Goal: Task Accomplishment & Management: Manage account settings

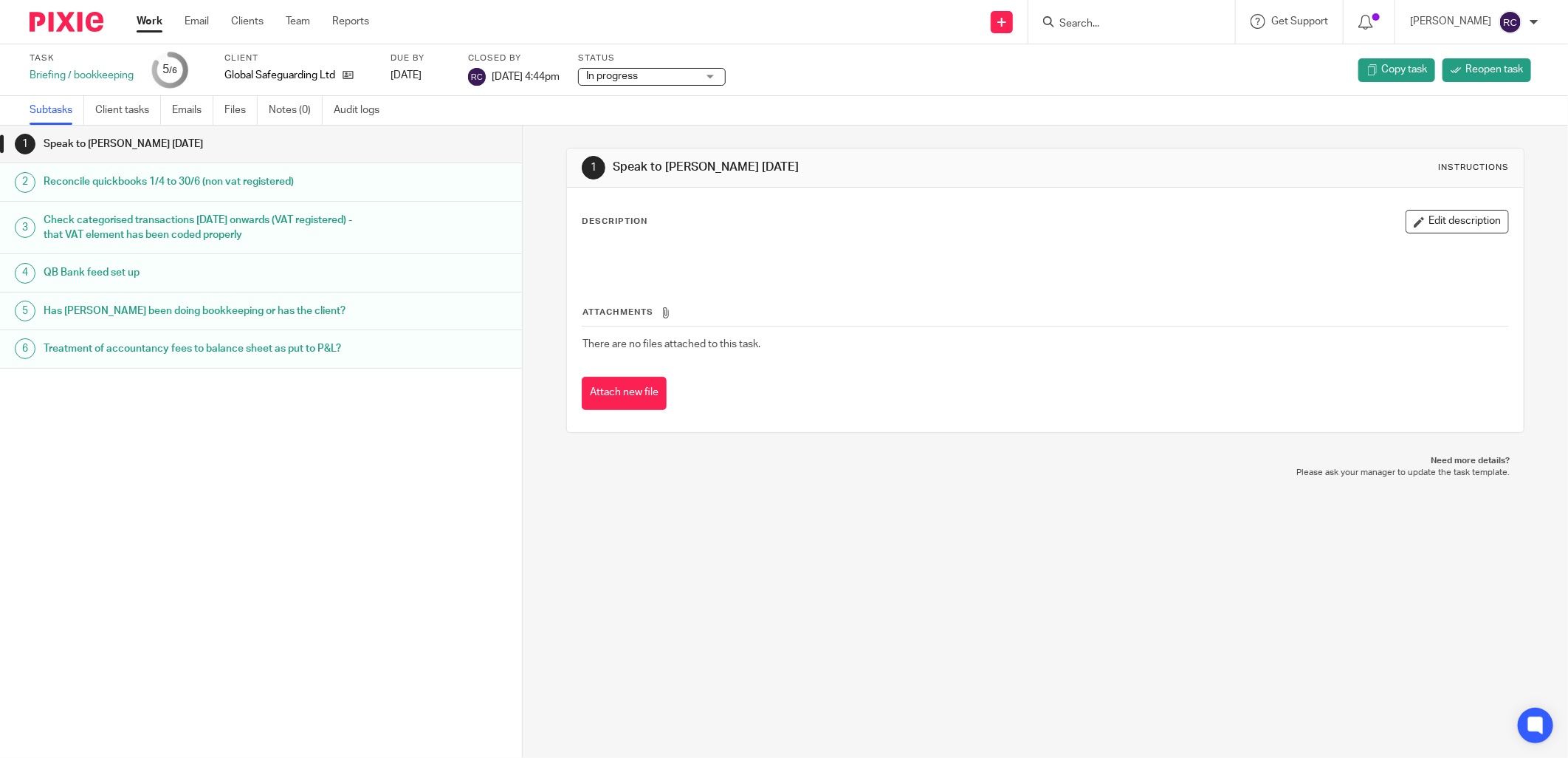
click at [1096, 25] on input "Search" at bounding box center [1125, 24] width 133 height 14
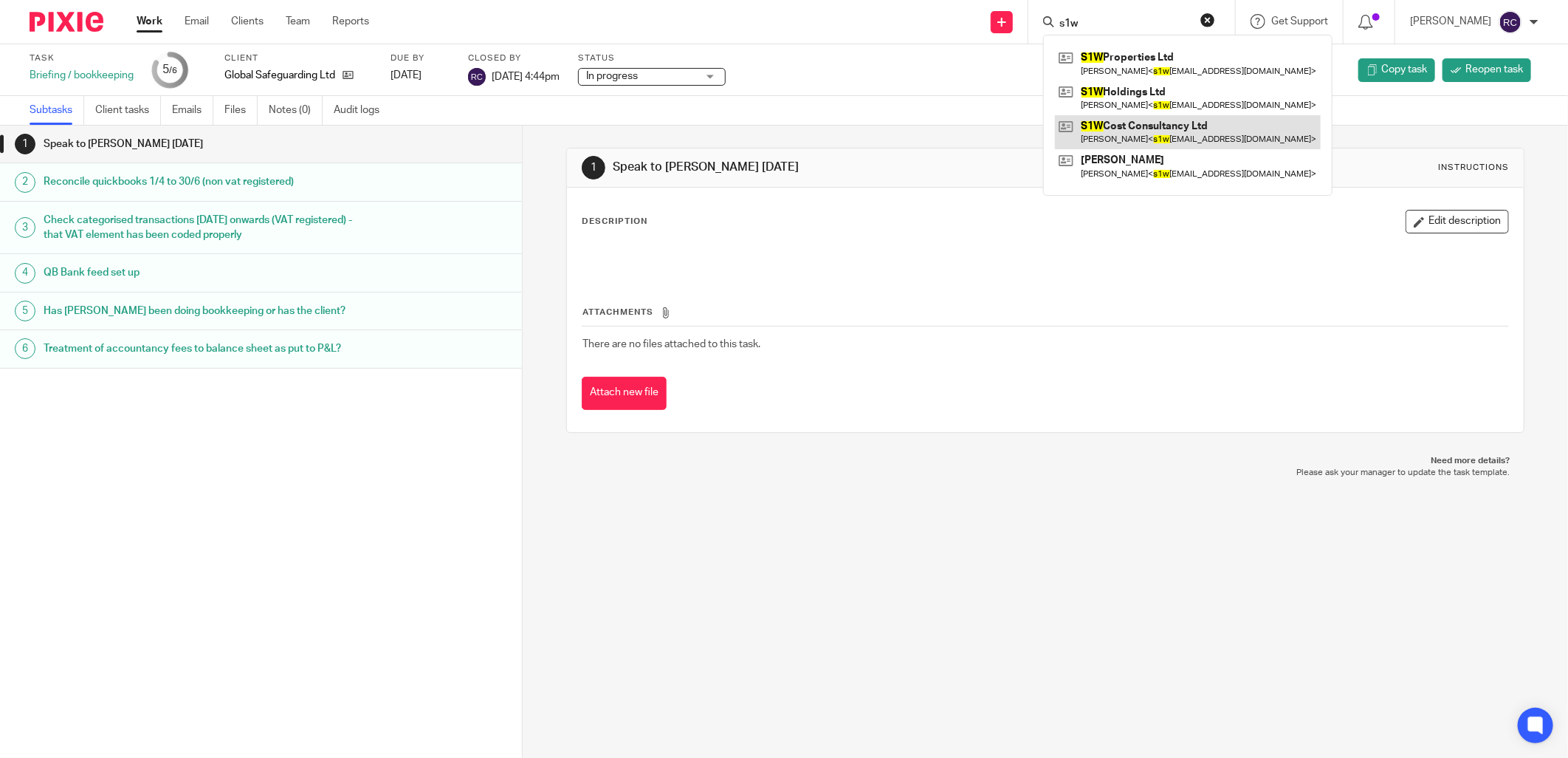
type input "s1w"
click at [1102, 130] on link at bounding box center [1189, 132] width 266 height 34
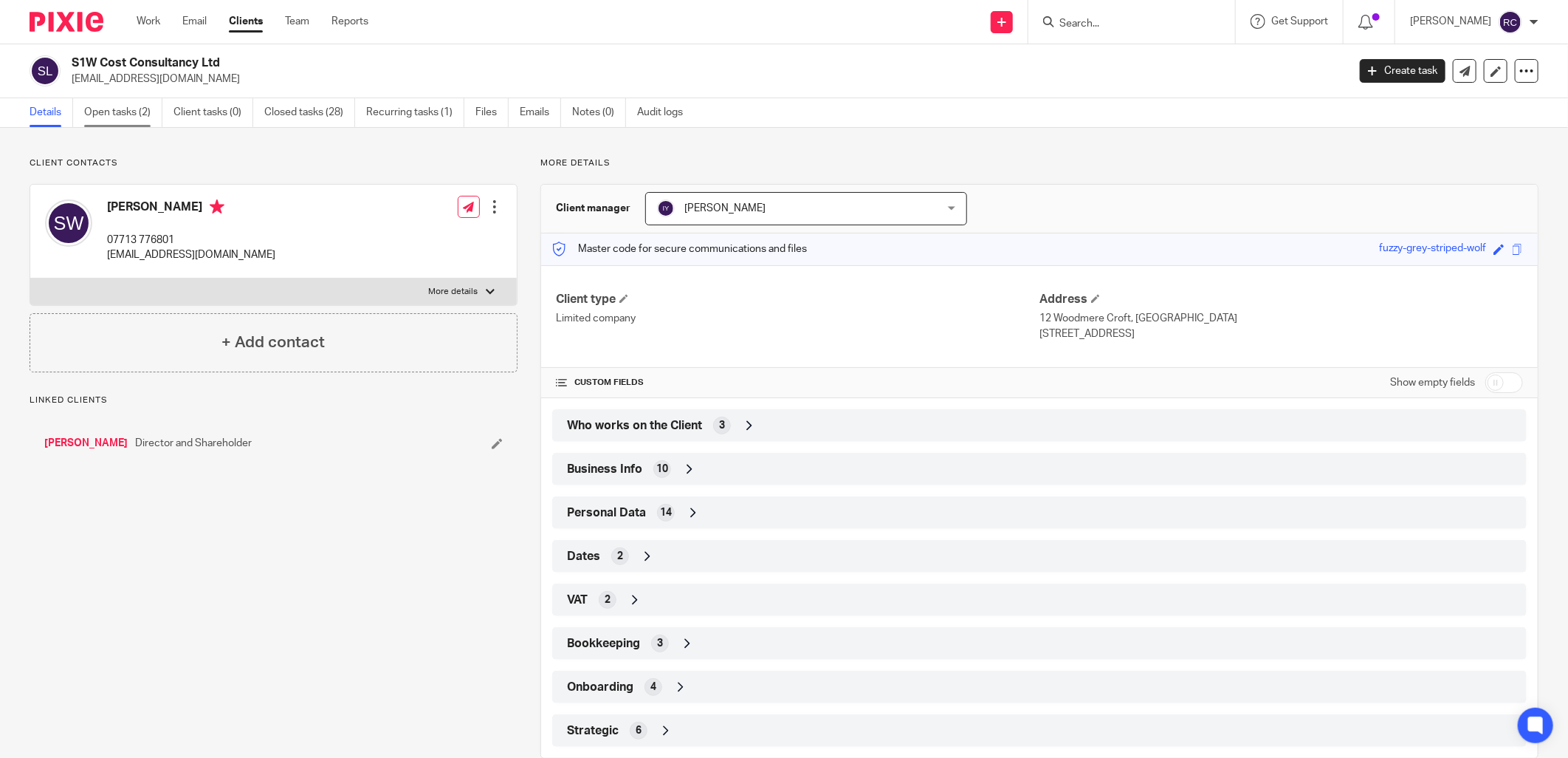
click at [114, 115] on link "Open tasks (2)" at bounding box center [123, 113] width 79 height 29
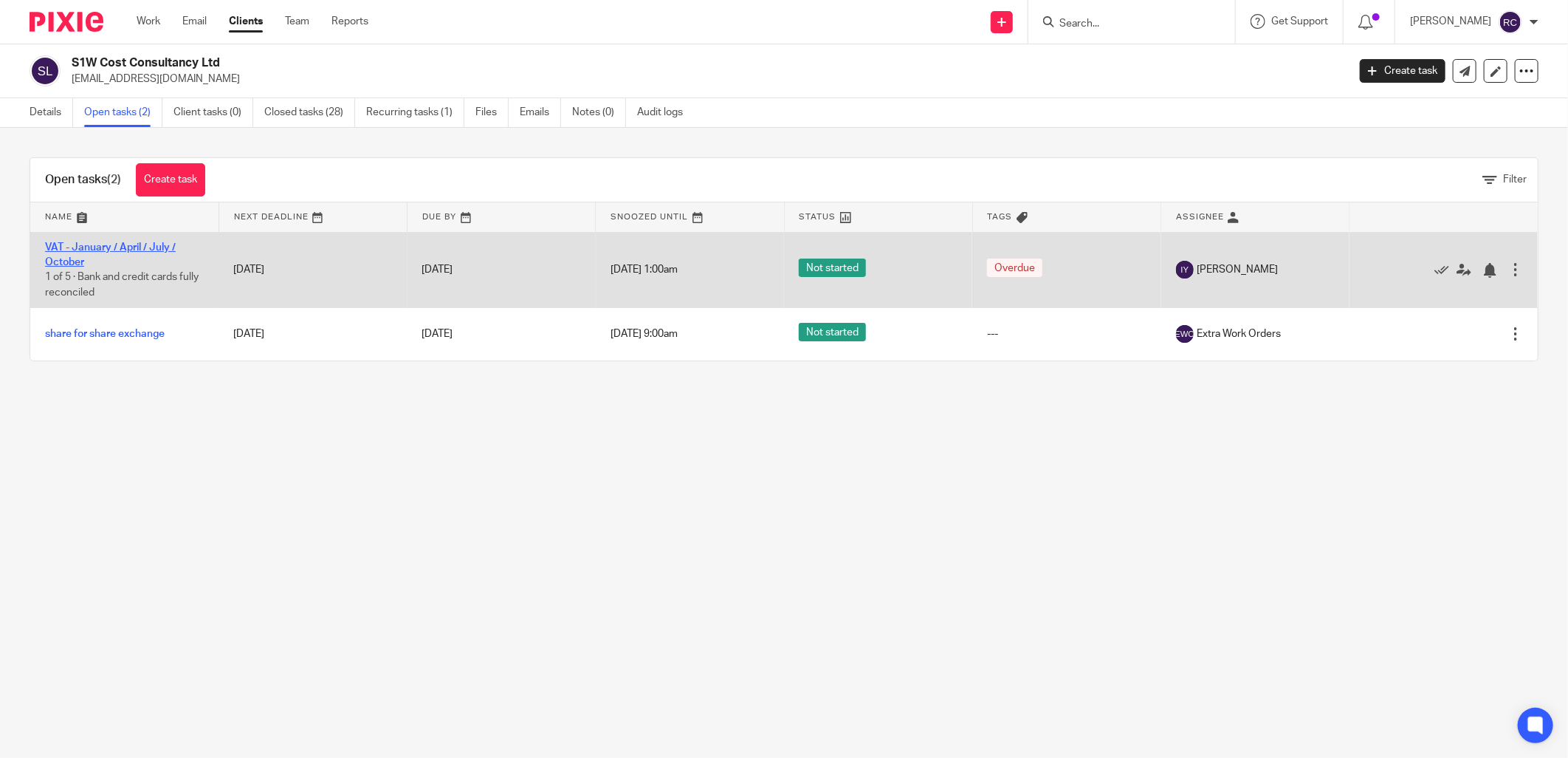
click at [99, 244] on link "VAT - January / April / July / October" at bounding box center [110, 255] width 131 height 25
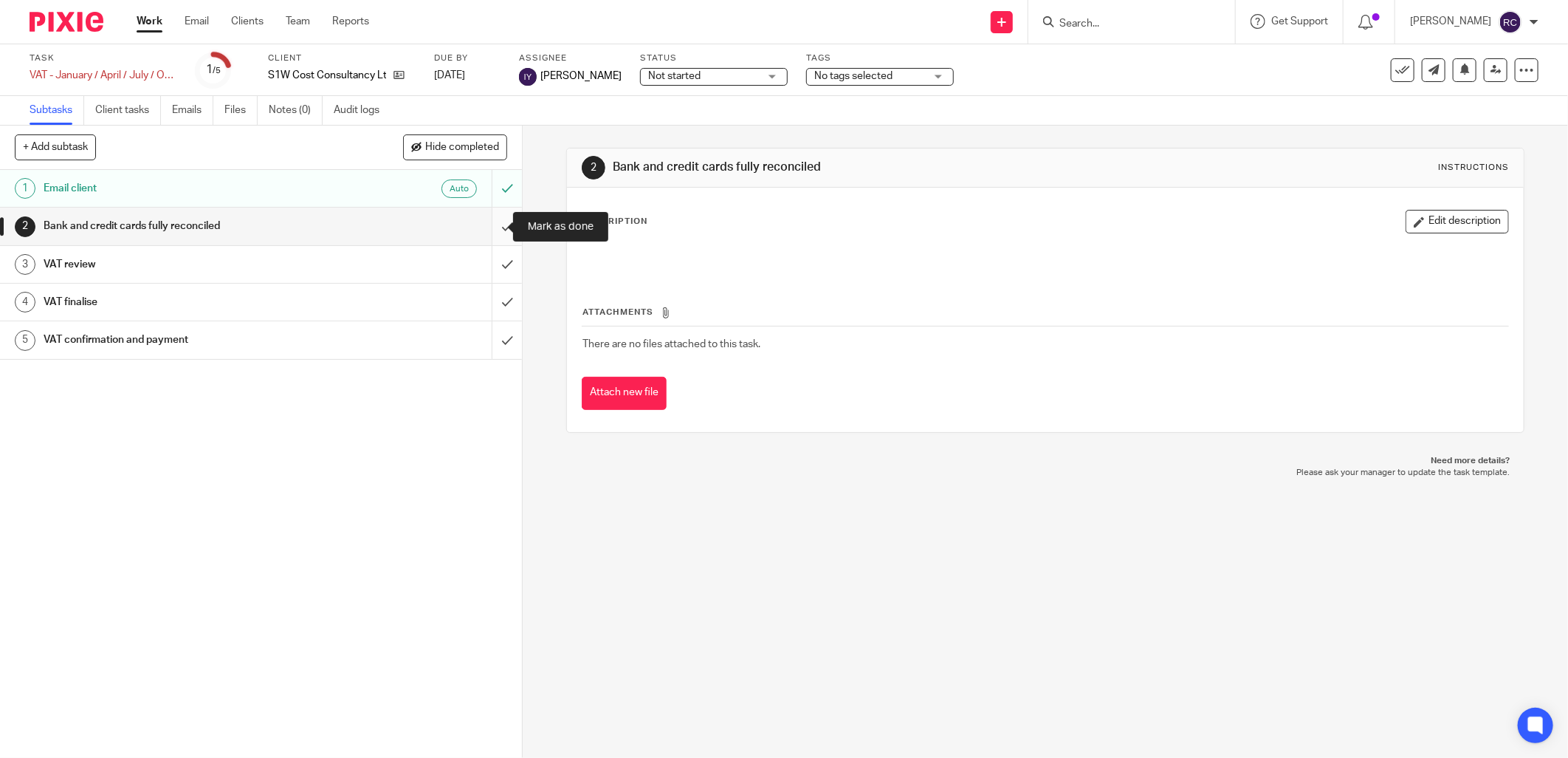
click at [490, 222] on input "submit" at bounding box center [261, 226] width 522 height 37
click at [490, 270] on input "submit" at bounding box center [261, 264] width 522 height 37
click at [484, 294] on input "submit" at bounding box center [261, 302] width 522 height 37
drag, startPoint x: 488, startPoint y: 334, endPoint x: 478, endPoint y: 353, distance: 21.5
click at [488, 336] on input "submit" at bounding box center [261, 340] width 522 height 37
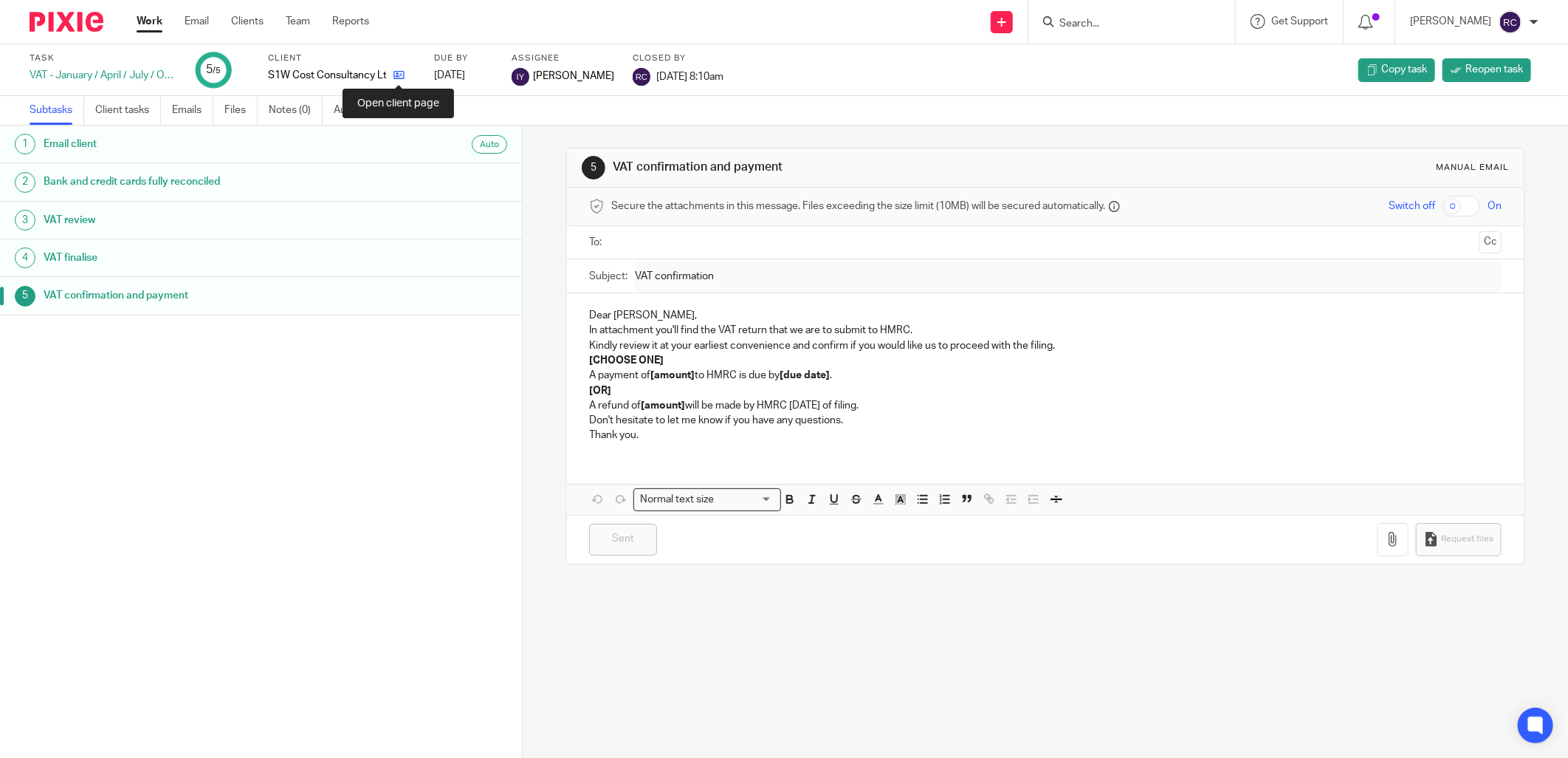
click at [401, 75] on icon at bounding box center [399, 75] width 11 height 11
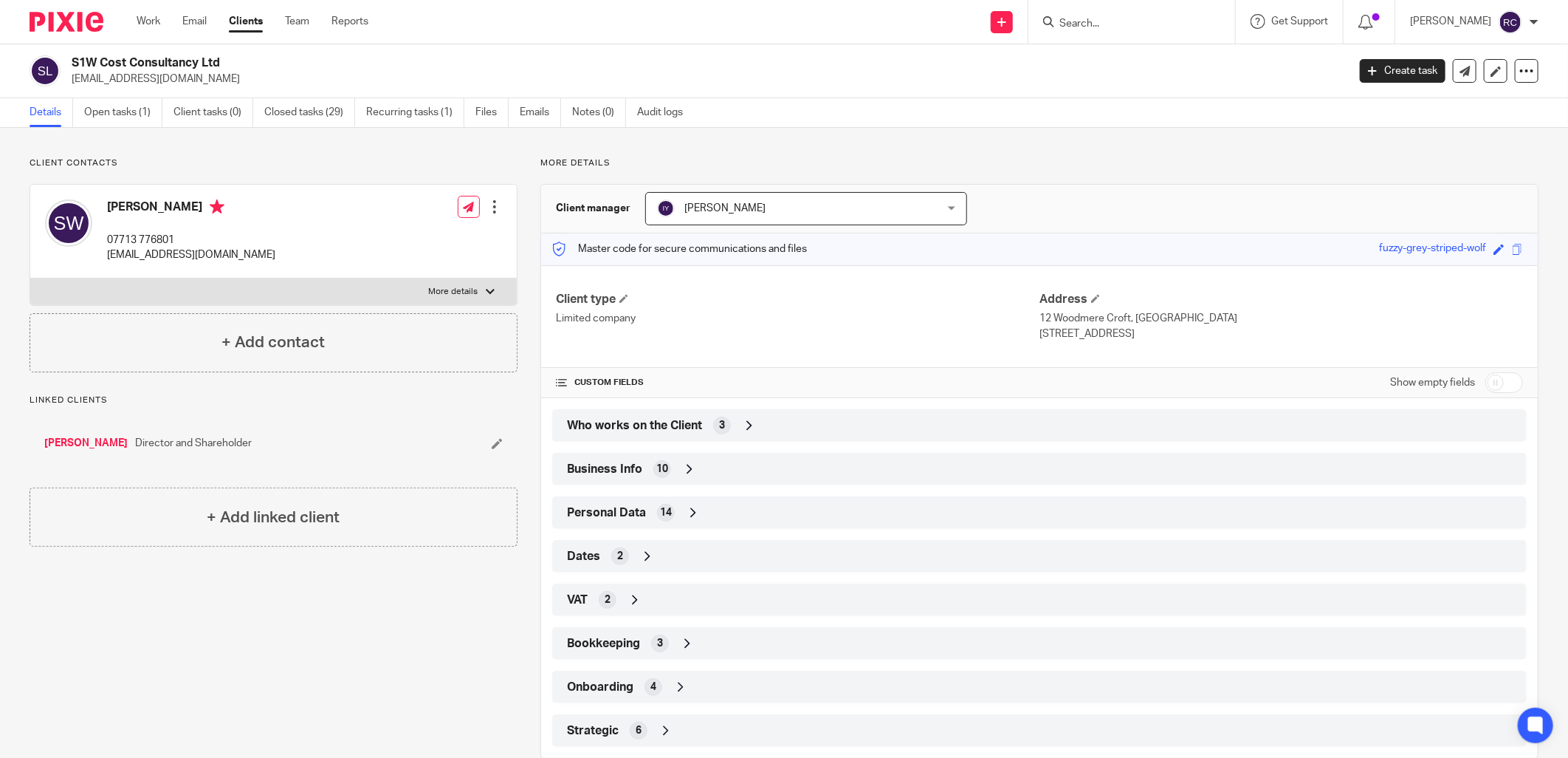
click at [1108, 23] on input "Search" at bounding box center [1125, 24] width 133 height 14
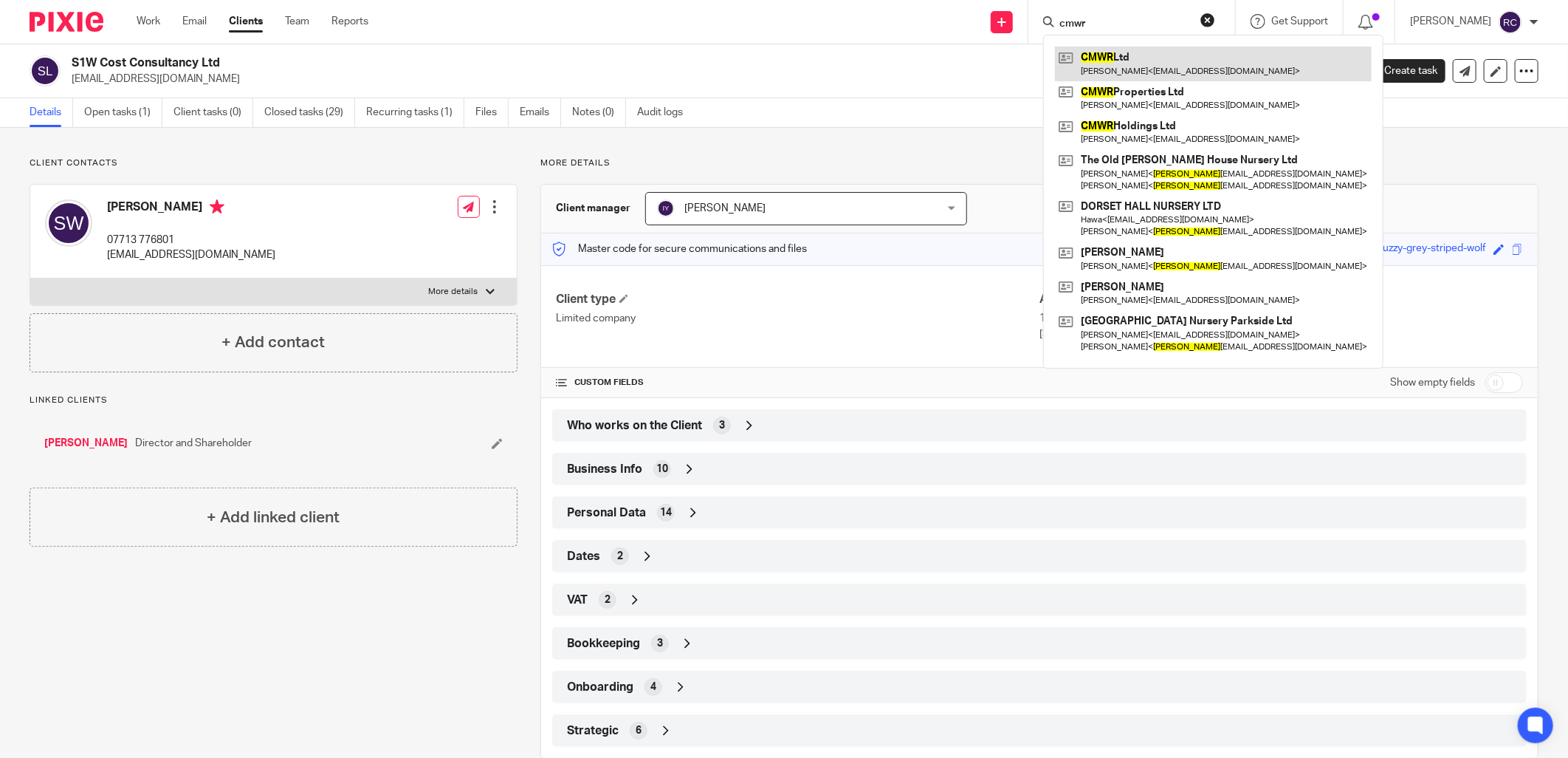
type input "cmwr"
click at [1109, 53] on link at bounding box center [1214, 63] width 316 height 34
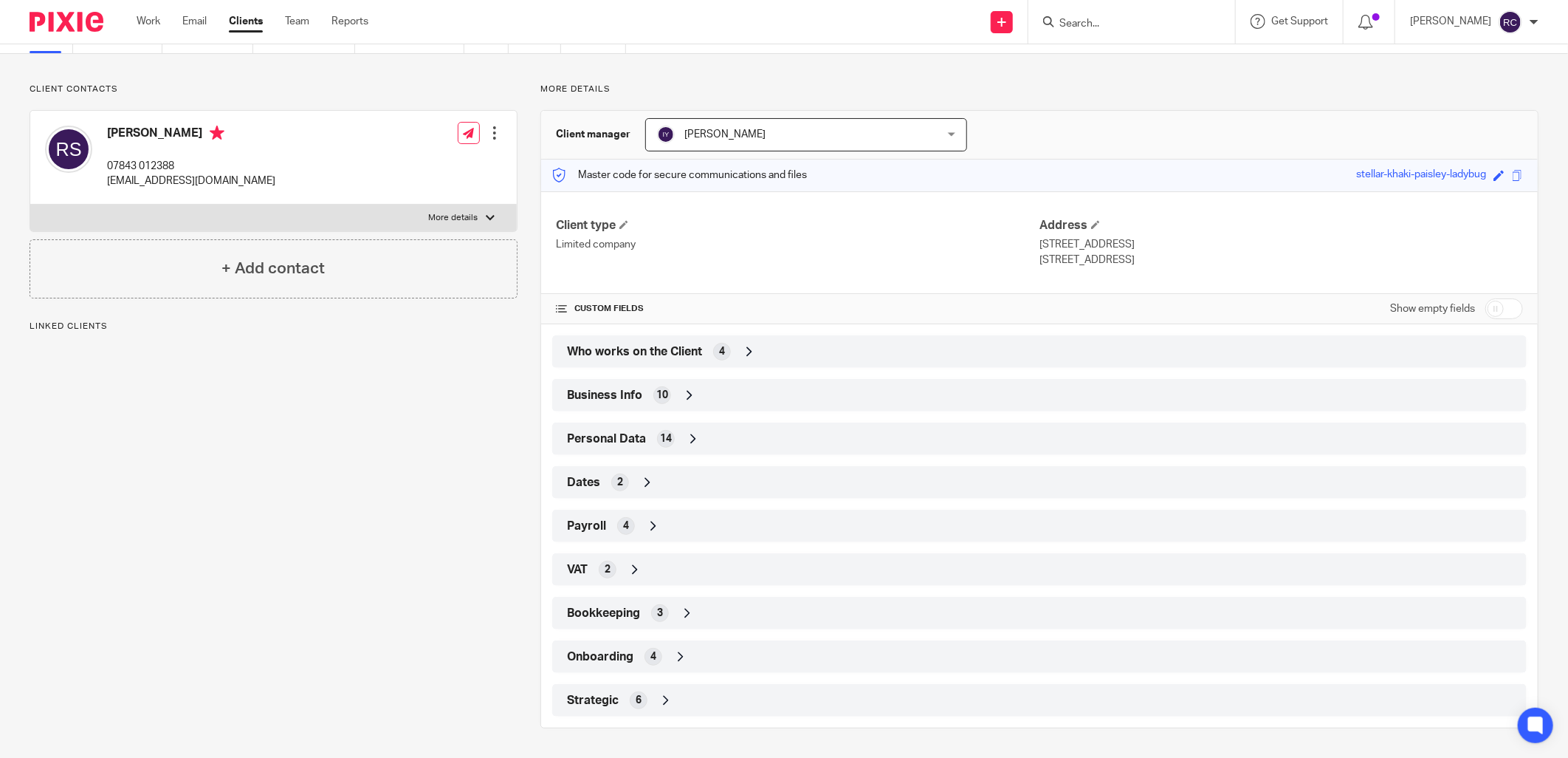
click at [614, 651] on span "Onboarding" at bounding box center [600, 657] width 66 height 16
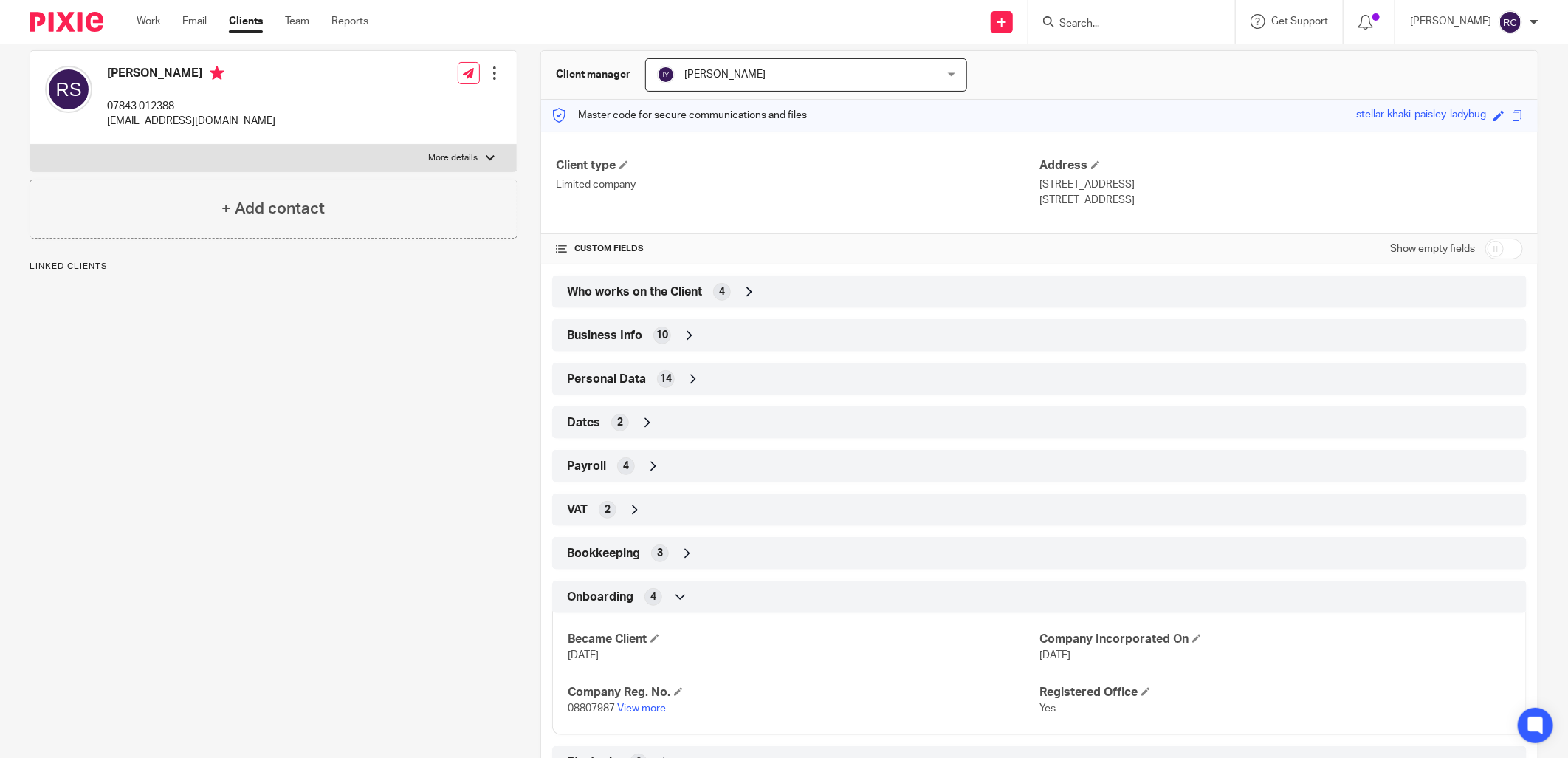
scroll to position [196, 0]
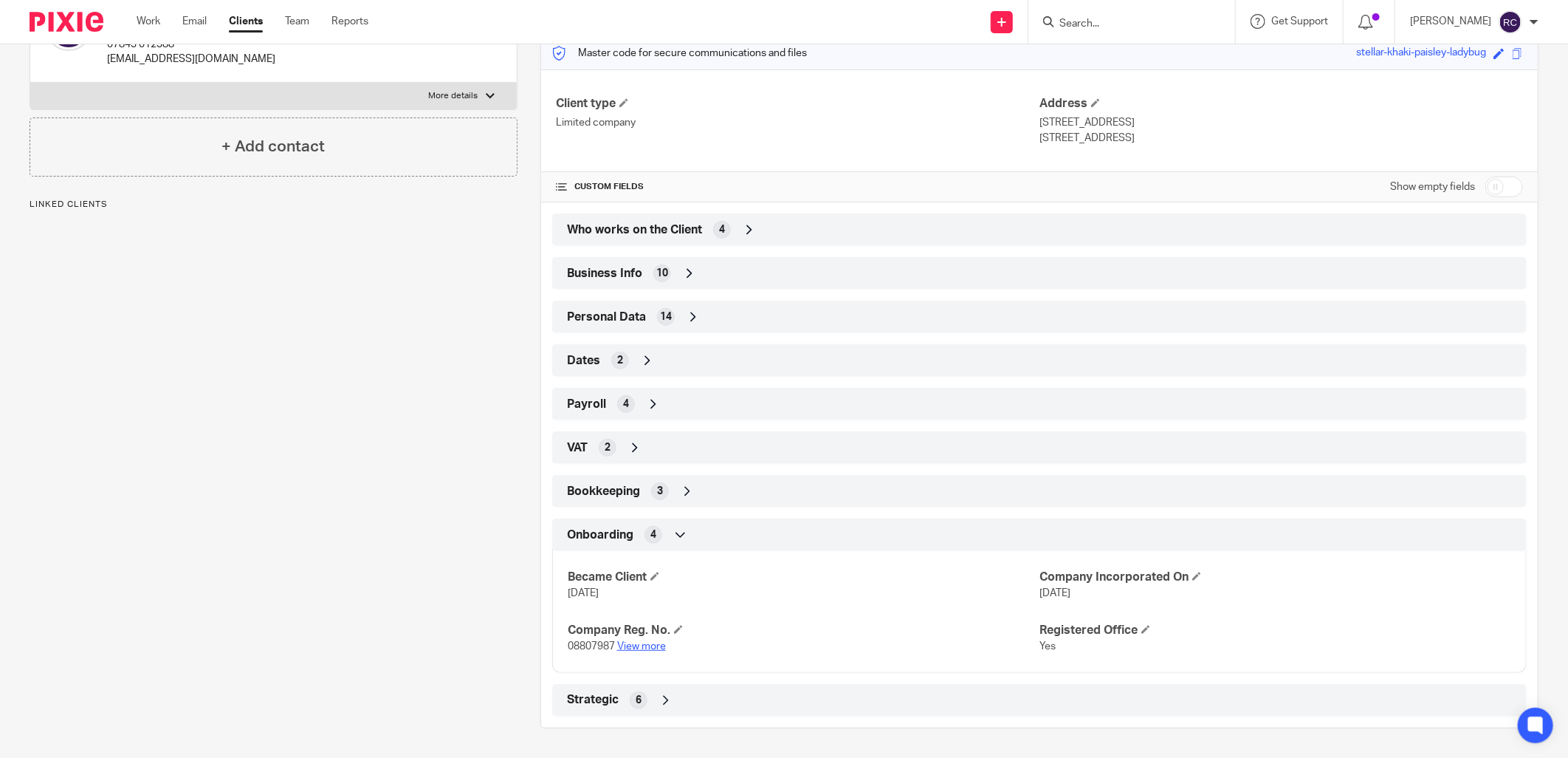
click at [630, 647] on link "View more" at bounding box center [641, 646] width 49 height 11
click at [1104, 17] on input "Search" at bounding box center [1125, 24] width 133 height 14
type input "cm prime"
click at [1111, 53] on link at bounding box center [1180, 63] width 249 height 34
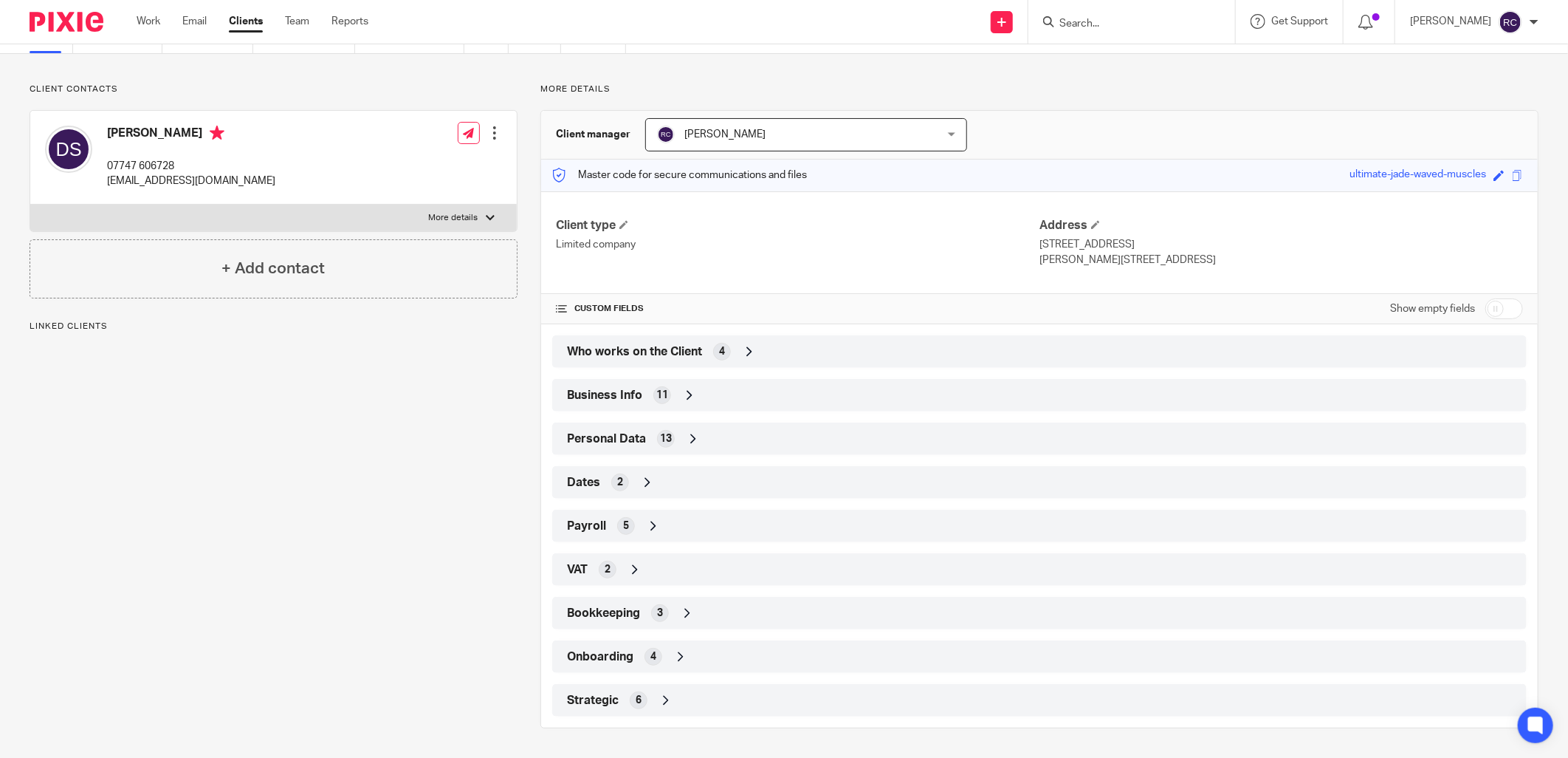
click at [632, 660] on div "Onboarding 4" at bounding box center [1040, 657] width 953 height 25
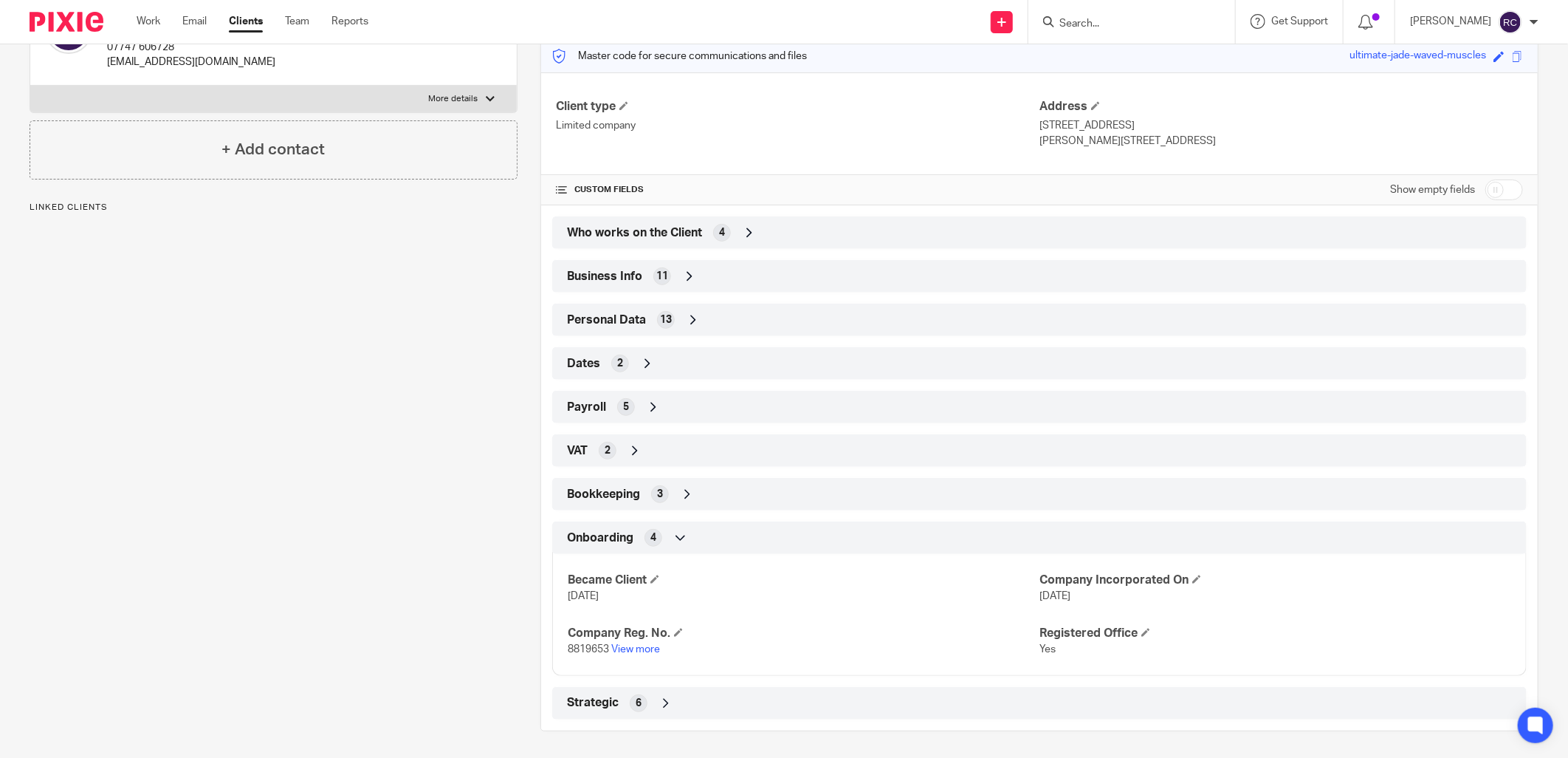
scroll to position [196, 0]
click at [628, 643] on link "View more" at bounding box center [636, 646] width 49 height 11
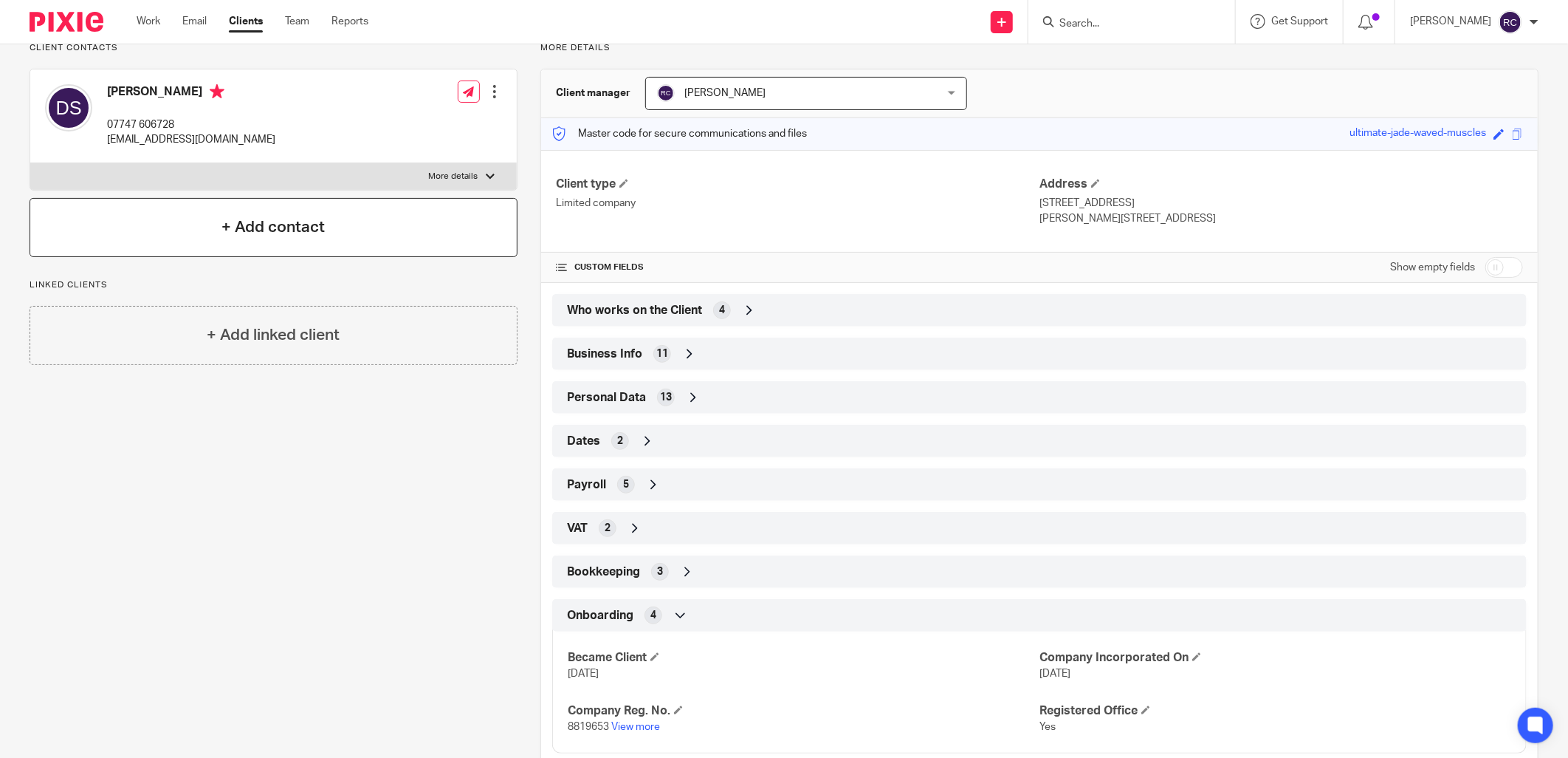
scroll to position [0, 0]
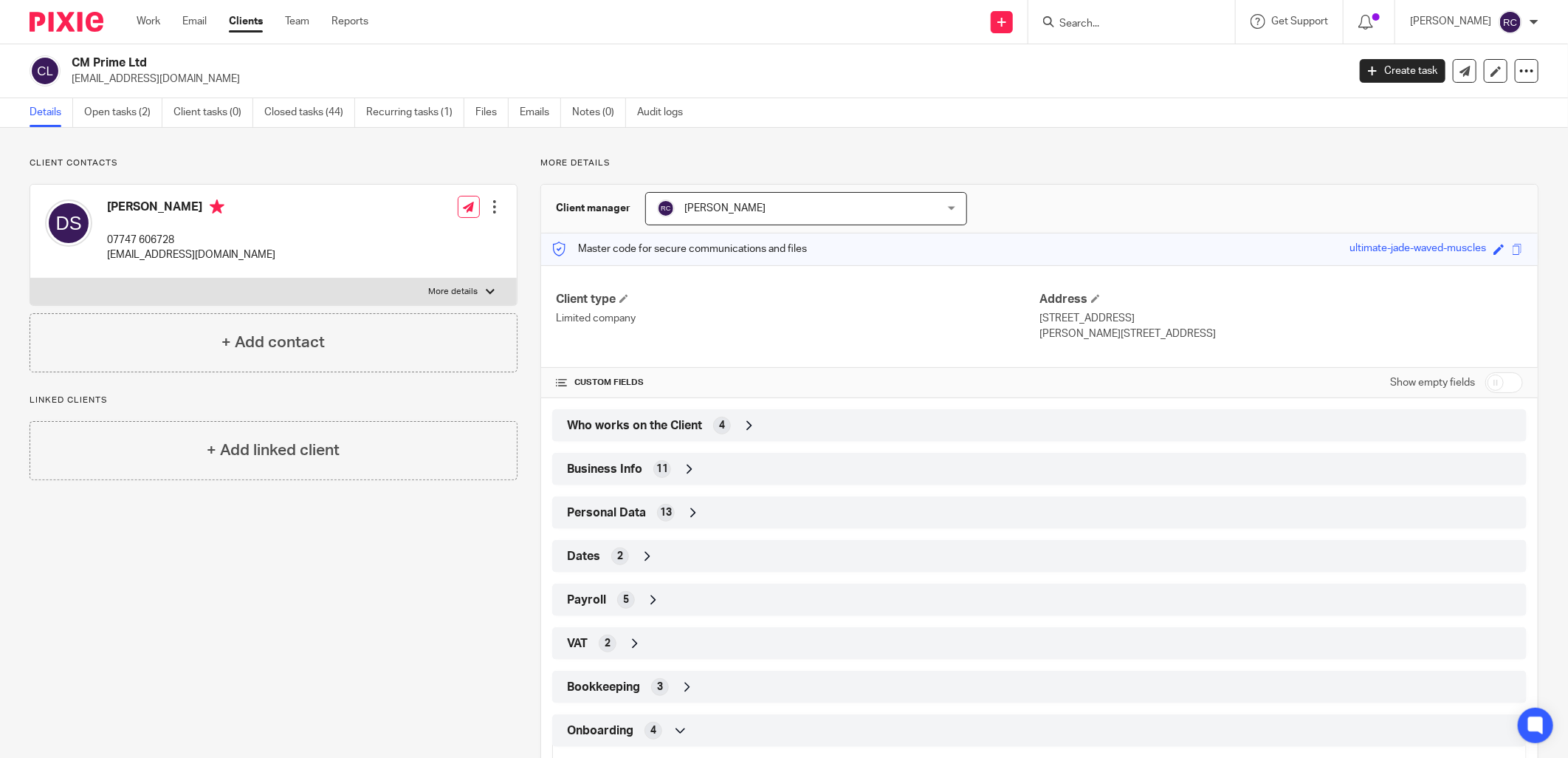
click at [1088, 24] on input "Search" at bounding box center [1125, 24] width 133 height 14
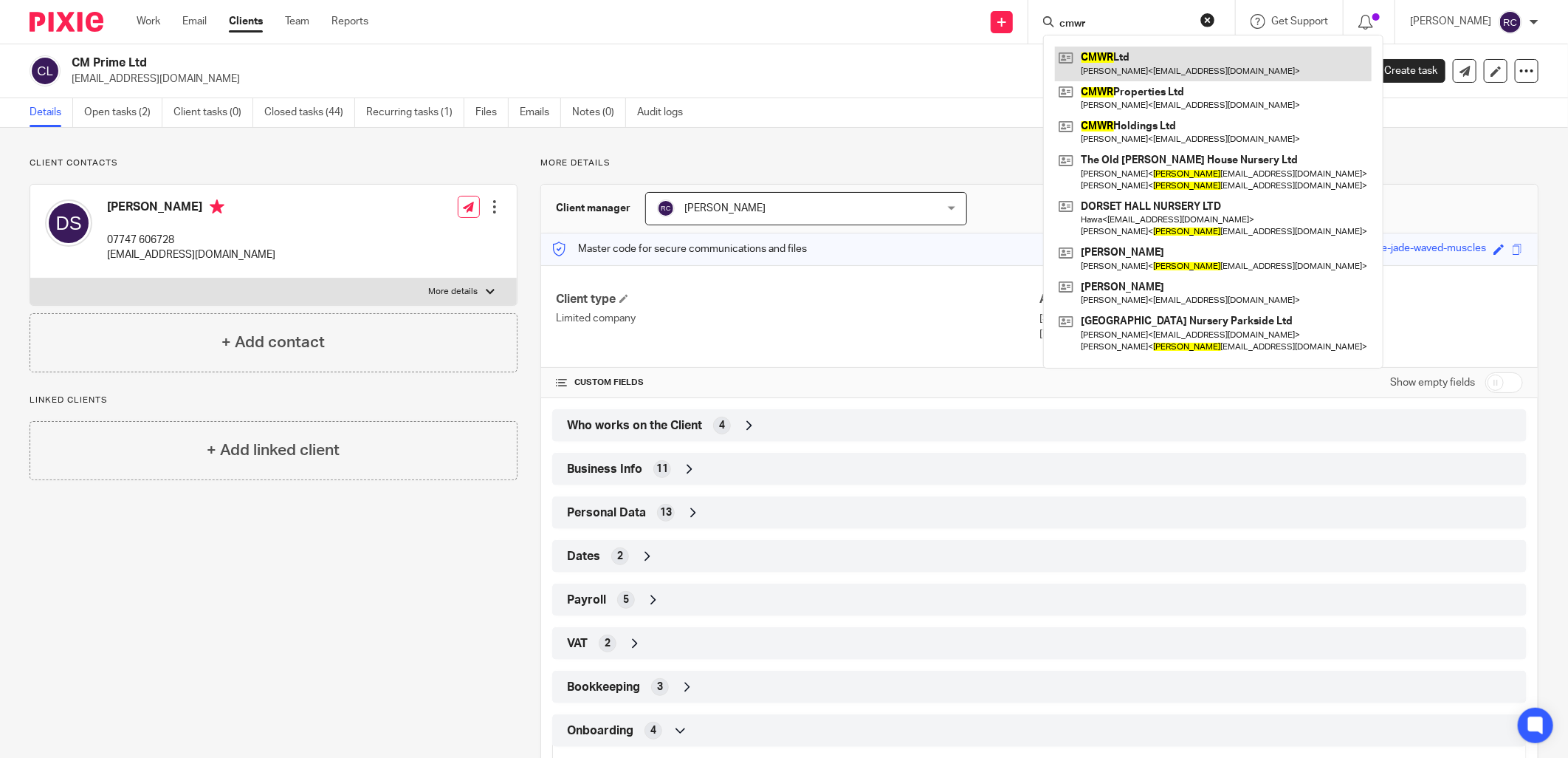
type input "cmwr"
click at [1098, 49] on link at bounding box center [1214, 63] width 316 height 34
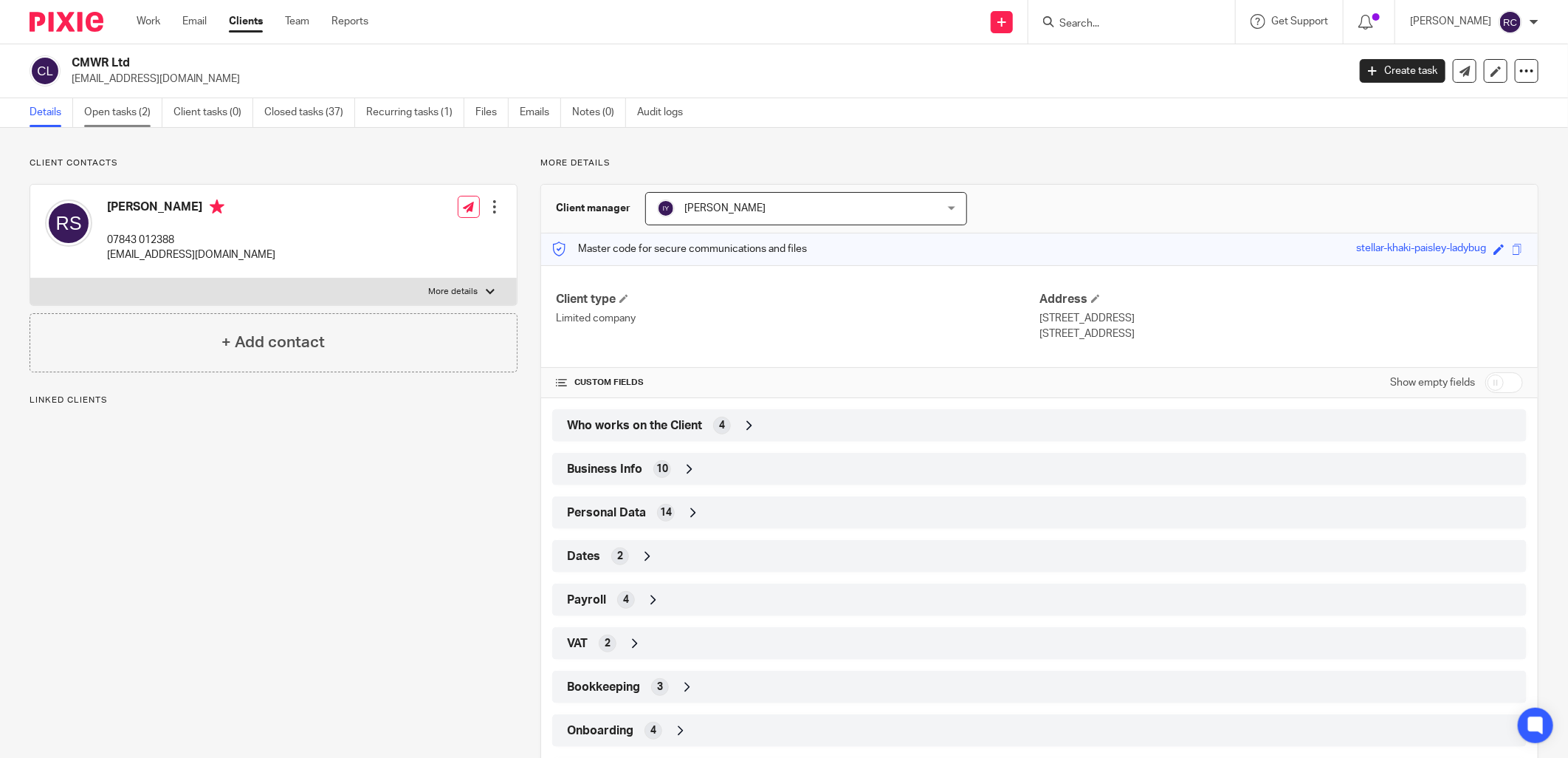
click at [115, 113] on link "Open tasks (2)" at bounding box center [123, 113] width 79 height 29
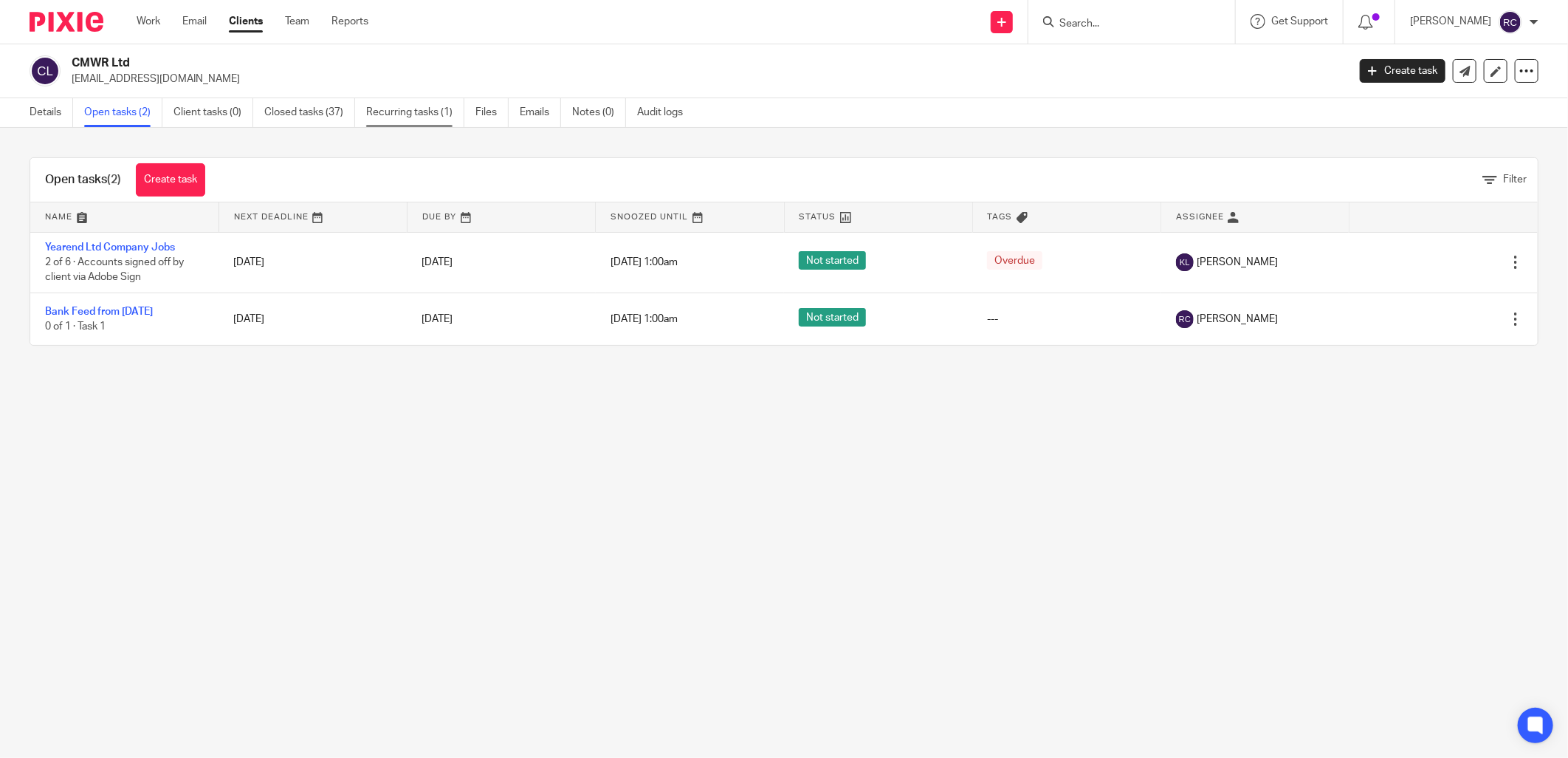
click at [394, 107] on link "Recurring tasks (1)" at bounding box center [414, 113] width 98 height 29
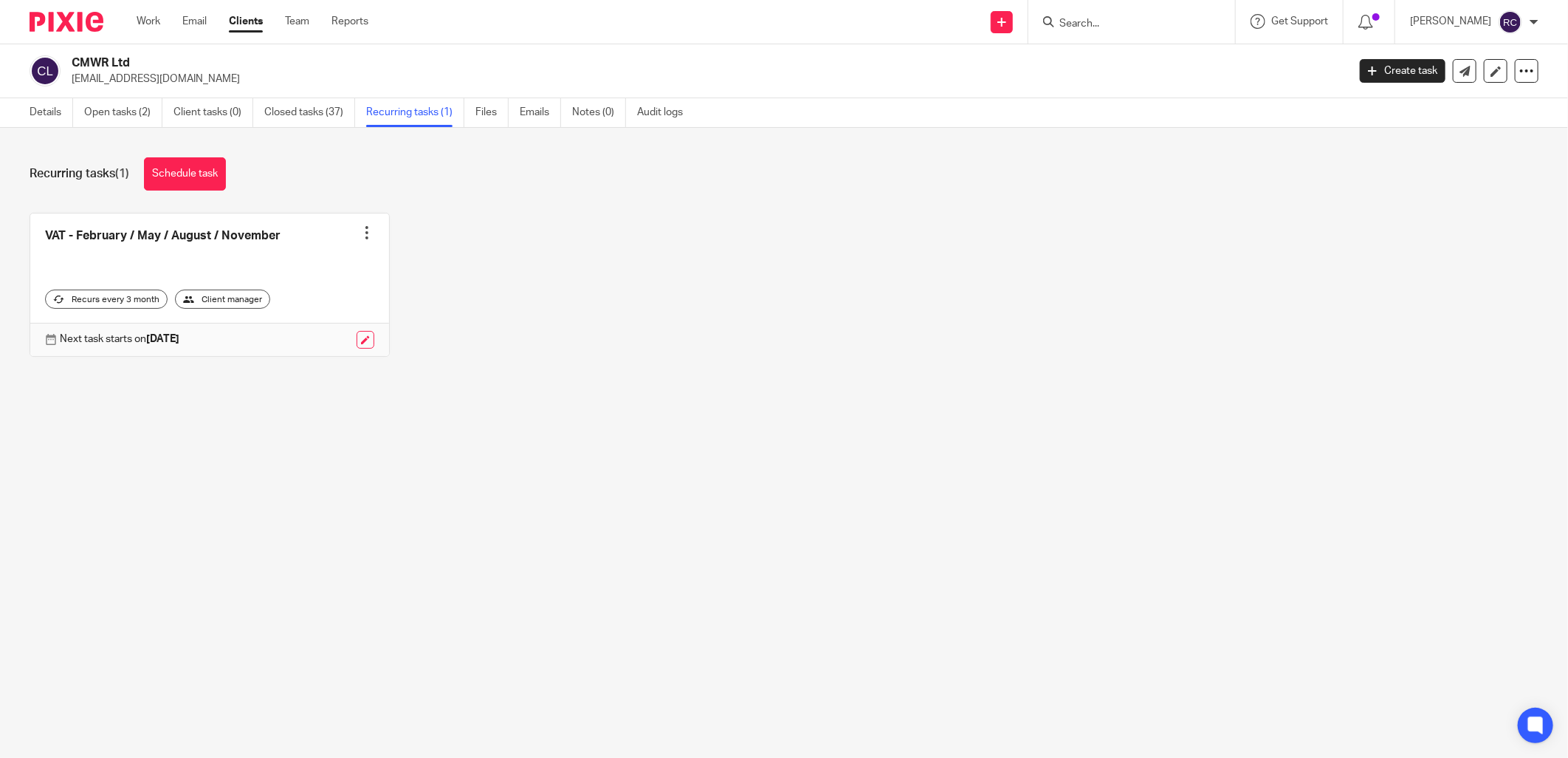
click at [1080, 23] on input "Search" at bounding box center [1125, 24] width 133 height 14
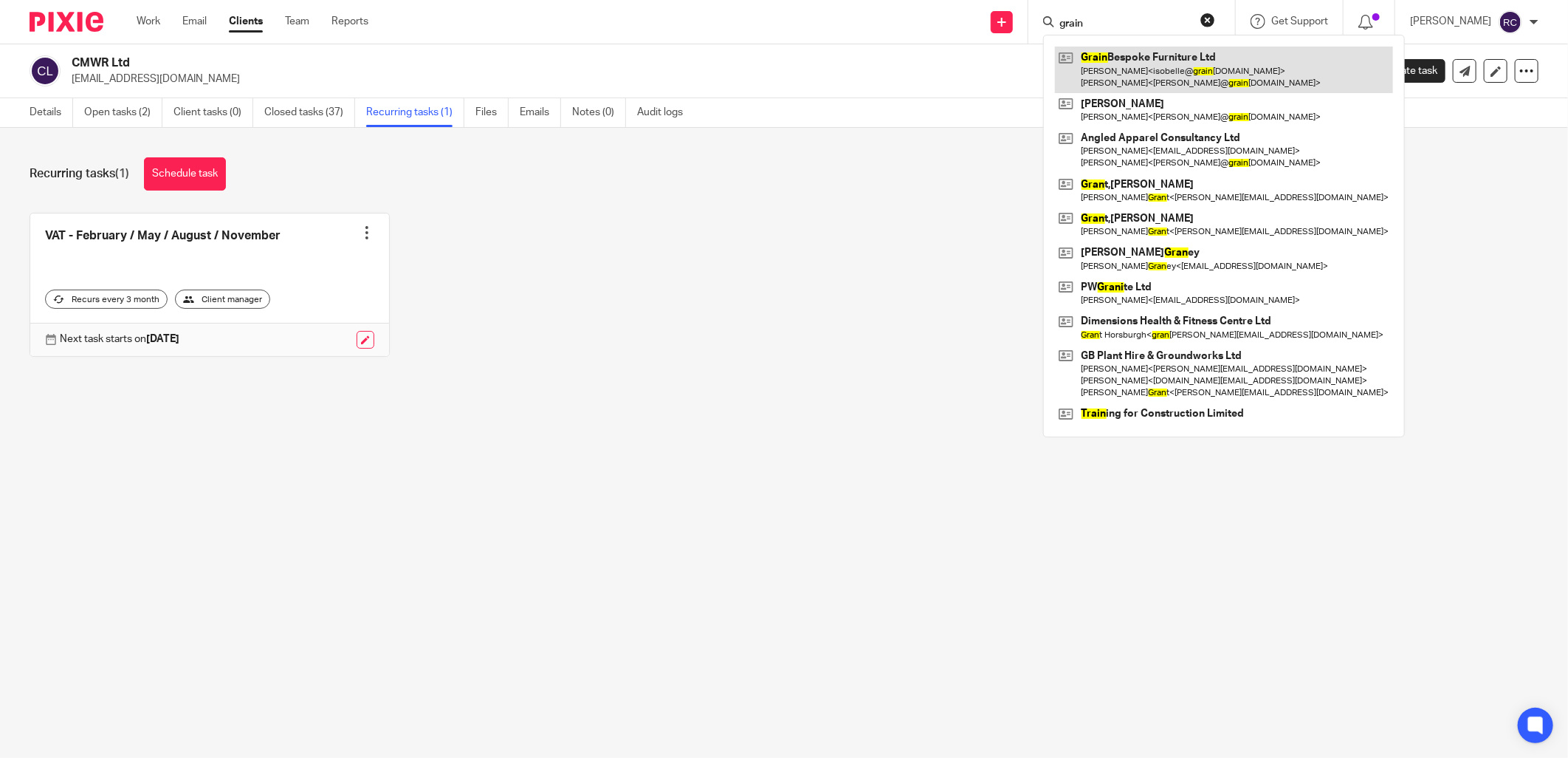
type input "grain"
click at [1192, 57] on link at bounding box center [1225, 69] width 339 height 46
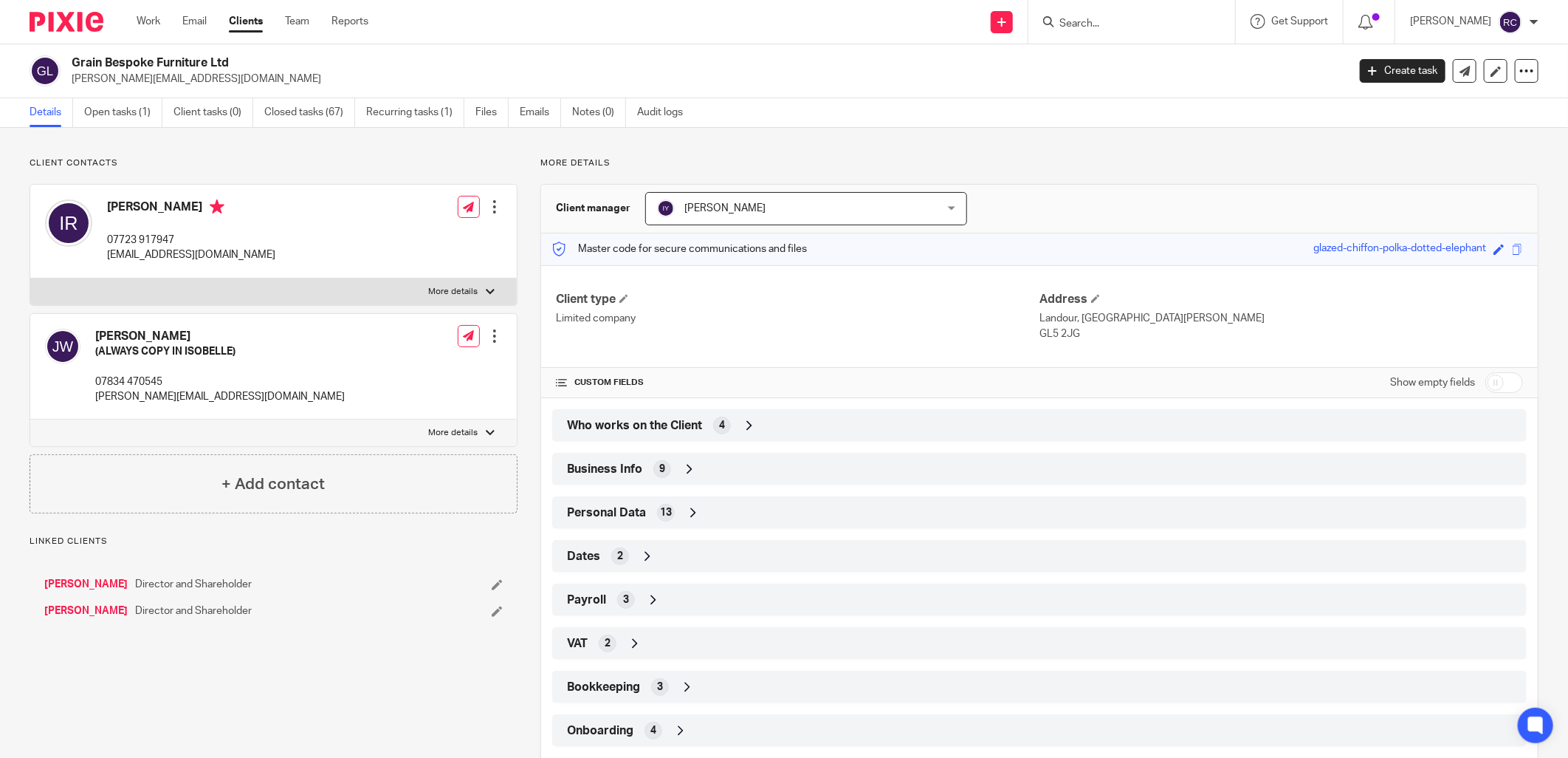
click at [608, 687] on span "Bookkeeping" at bounding box center [603, 687] width 73 height 16
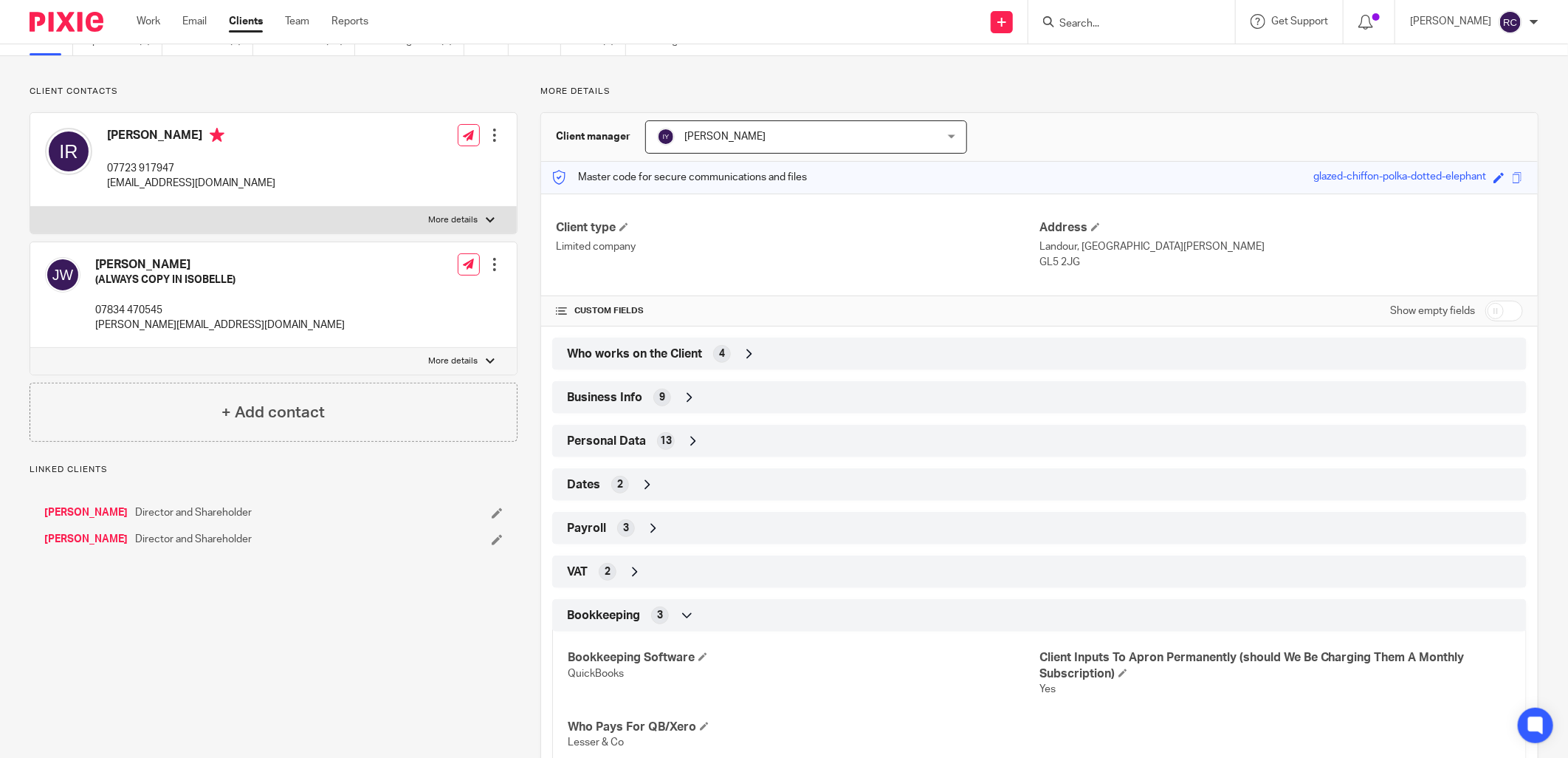
scroll to position [212, 0]
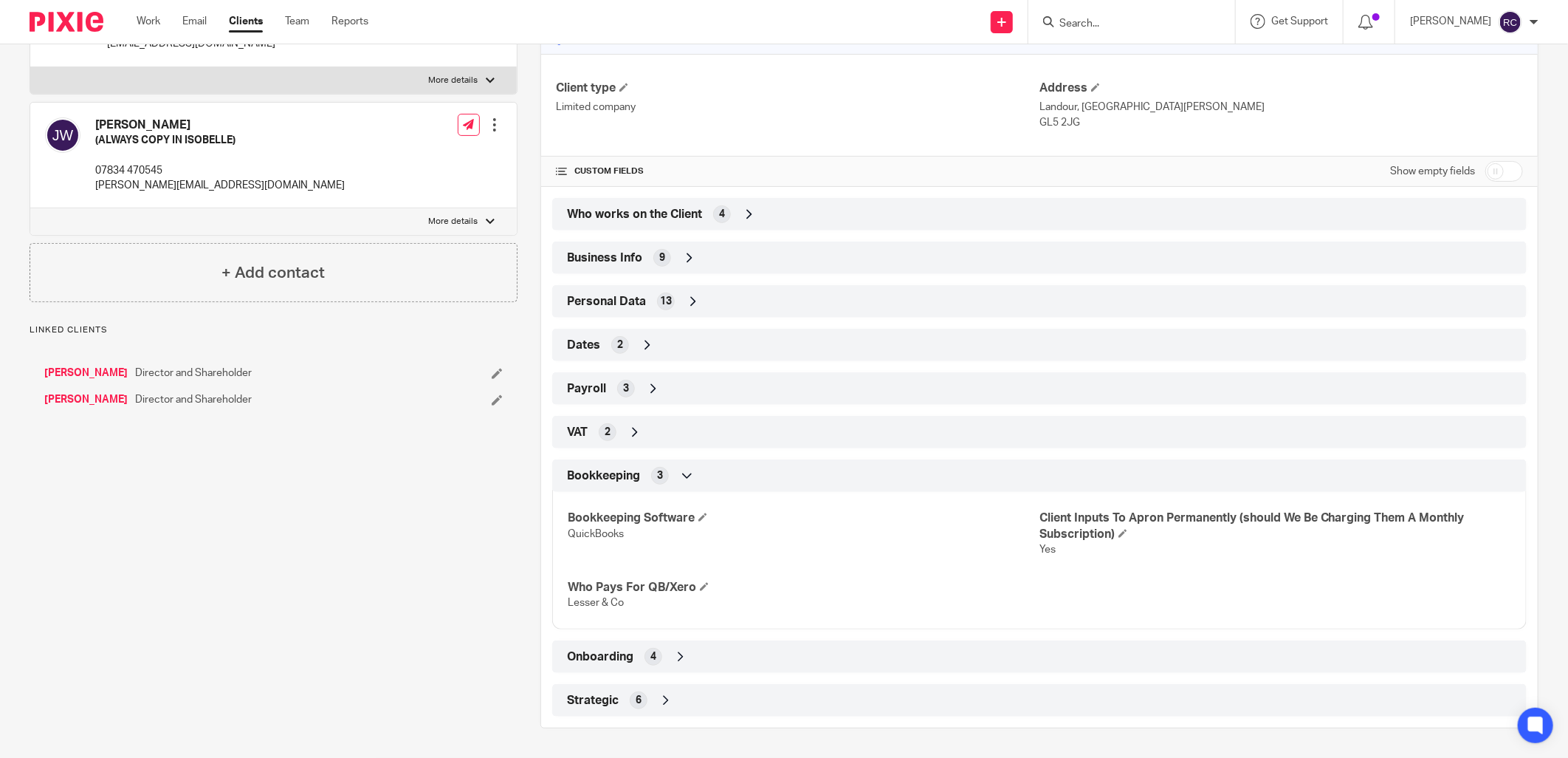
click at [631, 660] on div "Onboarding 4" at bounding box center [1040, 657] width 953 height 25
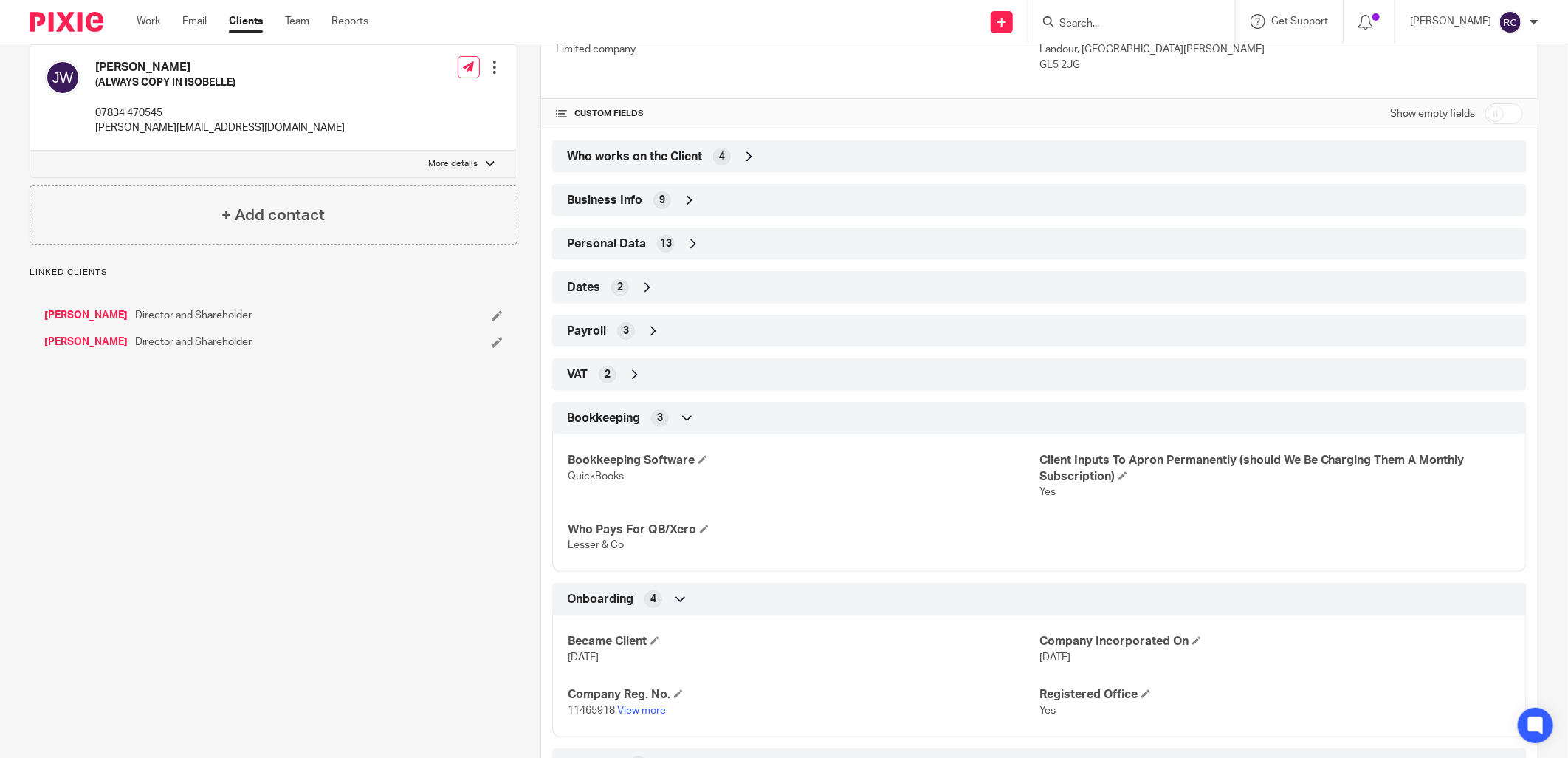
scroll to position [333, 0]
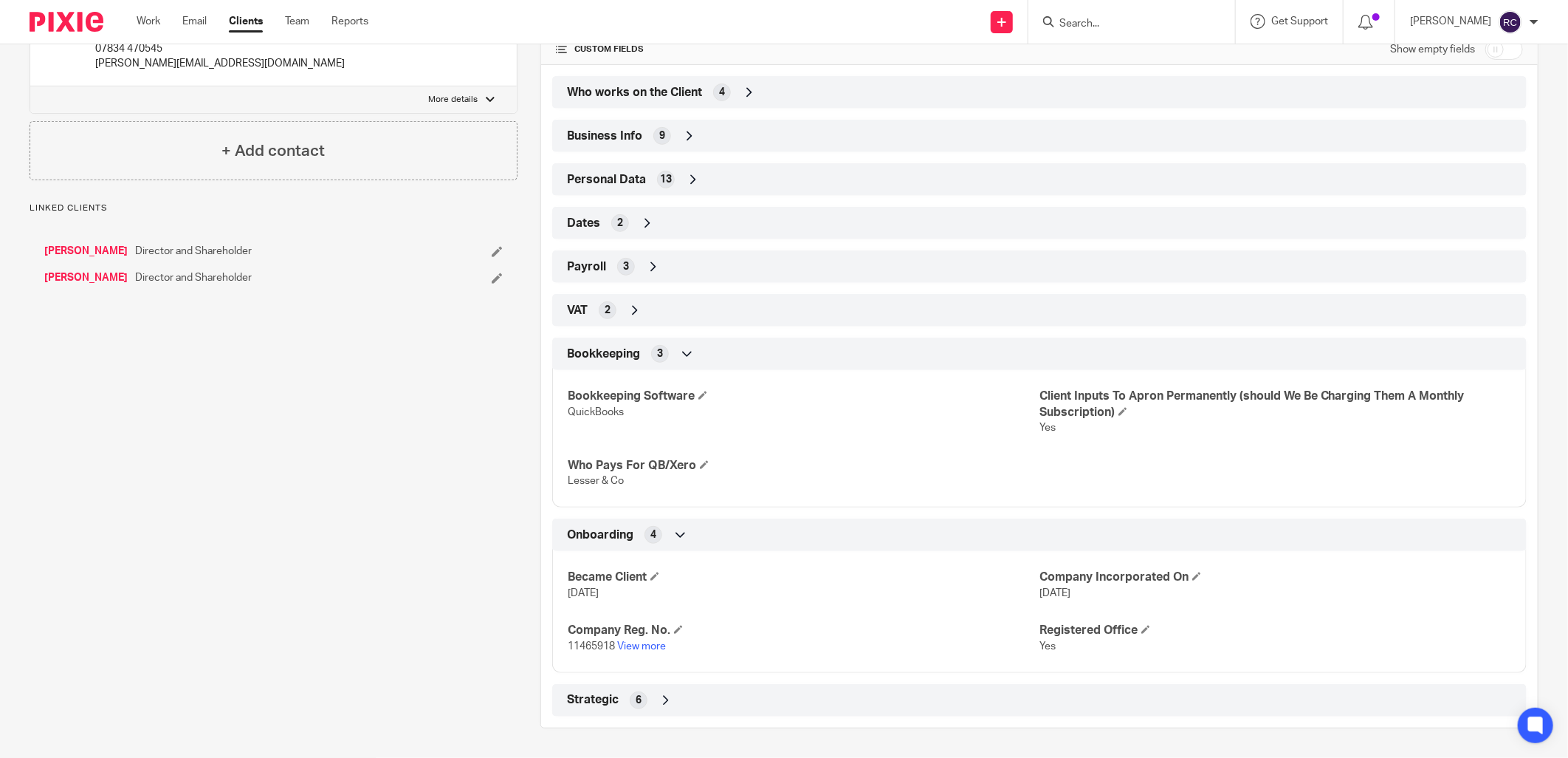
click at [644, 651] on p "11465918 View more" at bounding box center [803, 645] width 472 height 15
click at [626, 642] on link "View more" at bounding box center [641, 646] width 49 height 11
click at [652, 647] on link "View more" at bounding box center [641, 646] width 49 height 11
